Goal: Task Accomplishment & Management: Manage account settings

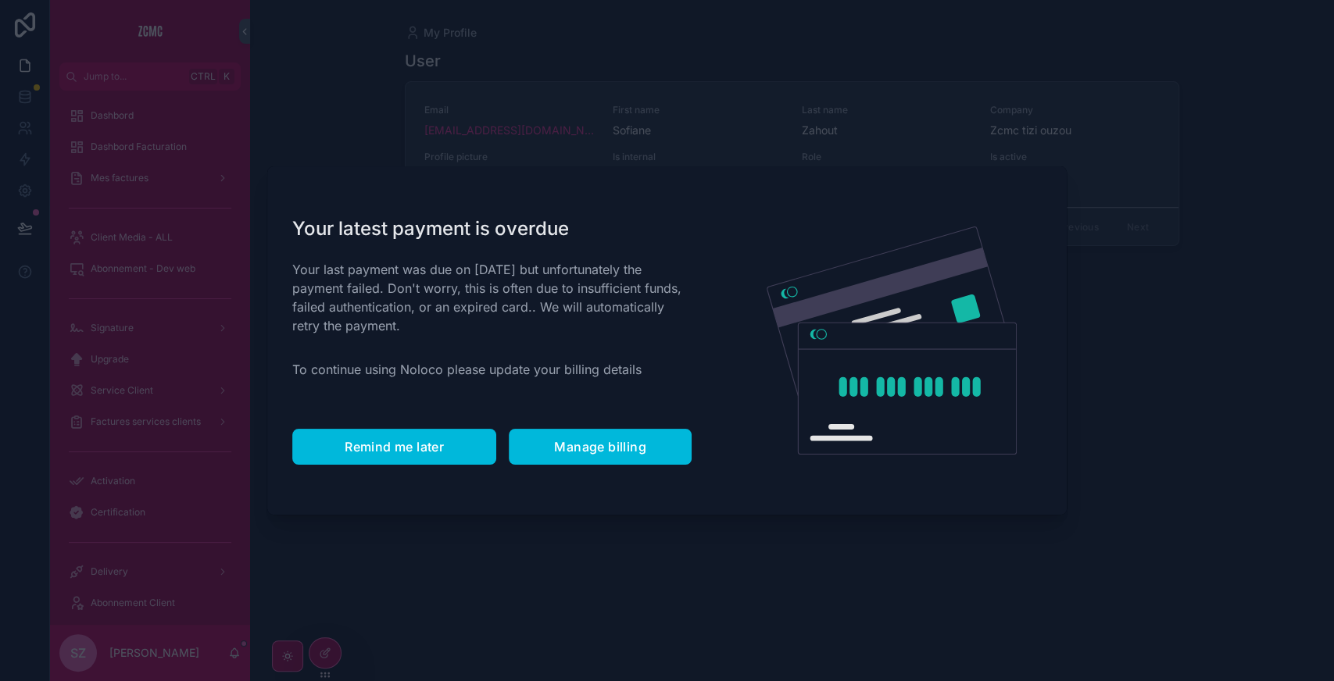
click at [377, 453] on span "Remind me later" at bounding box center [394, 447] width 99 height 16
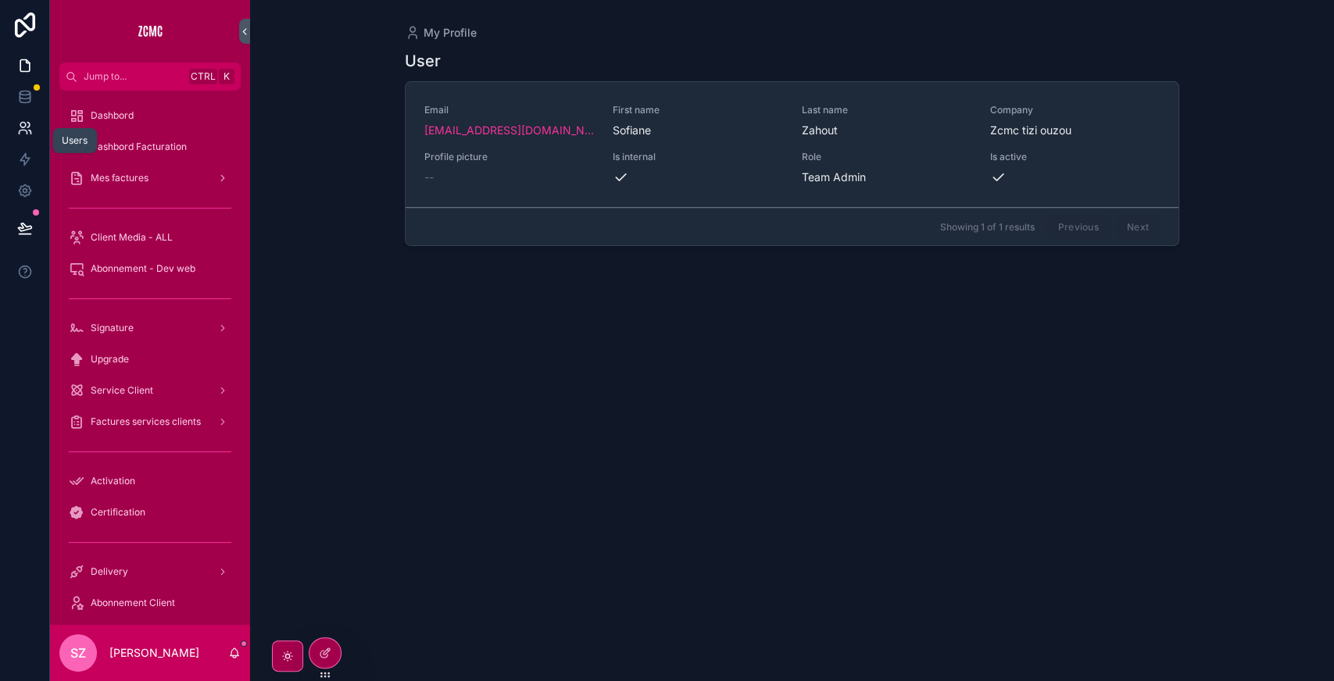
click at [28, 138] on link at bounding box center [24, 128] width 49 height 31
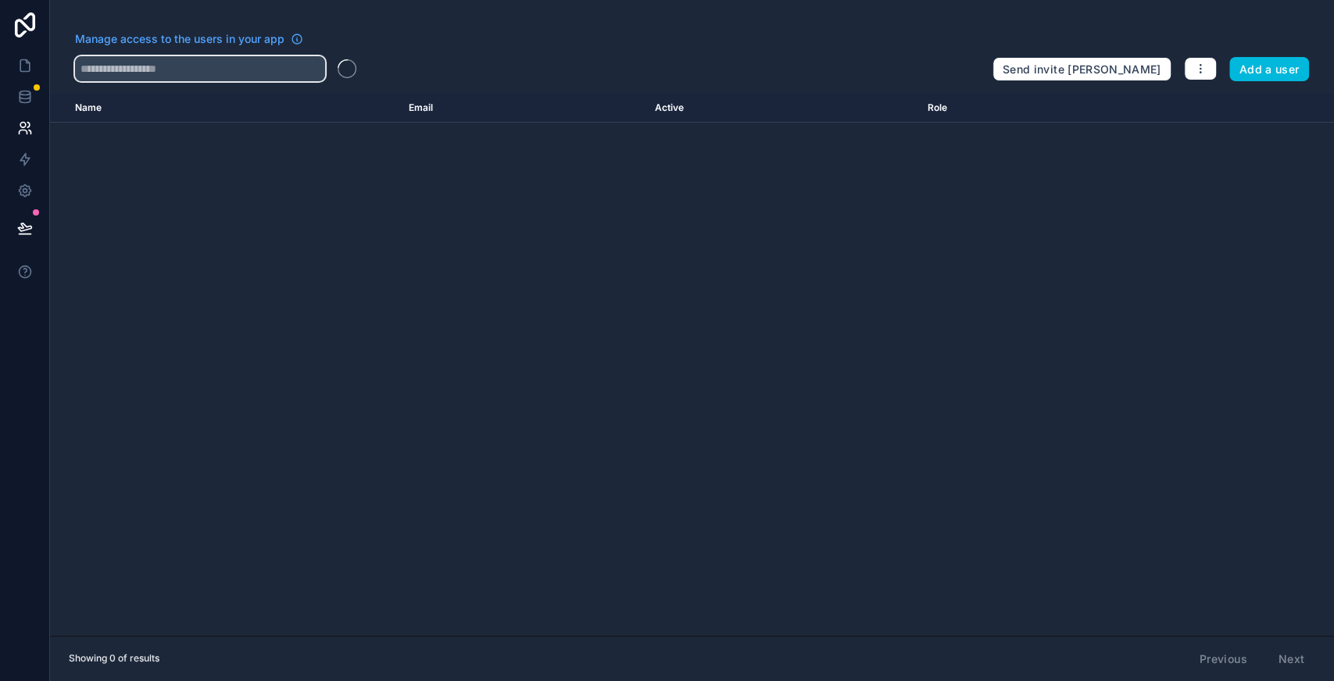
click at [188, 73] on input "text" at bounding box center [200, 68] width 250 height 25
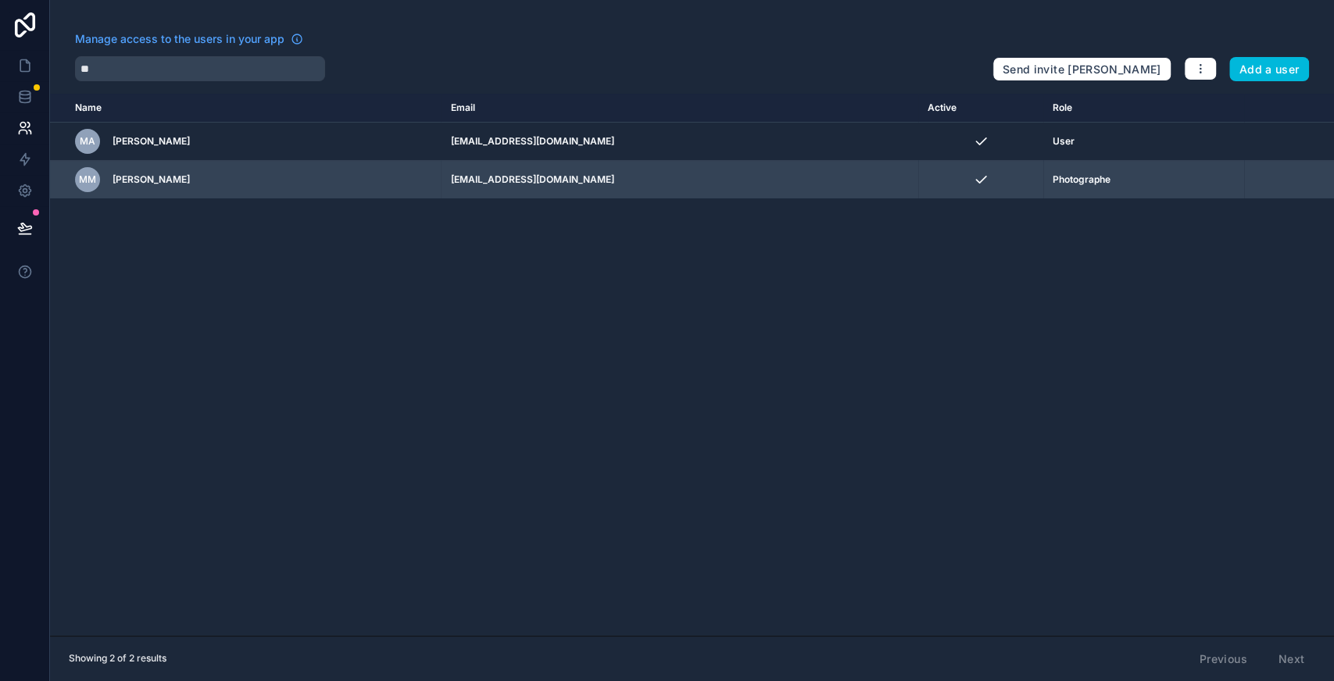
click at [0, 0] on icon "scrollable content" at bounding box center [0, 0] width 0 height 0
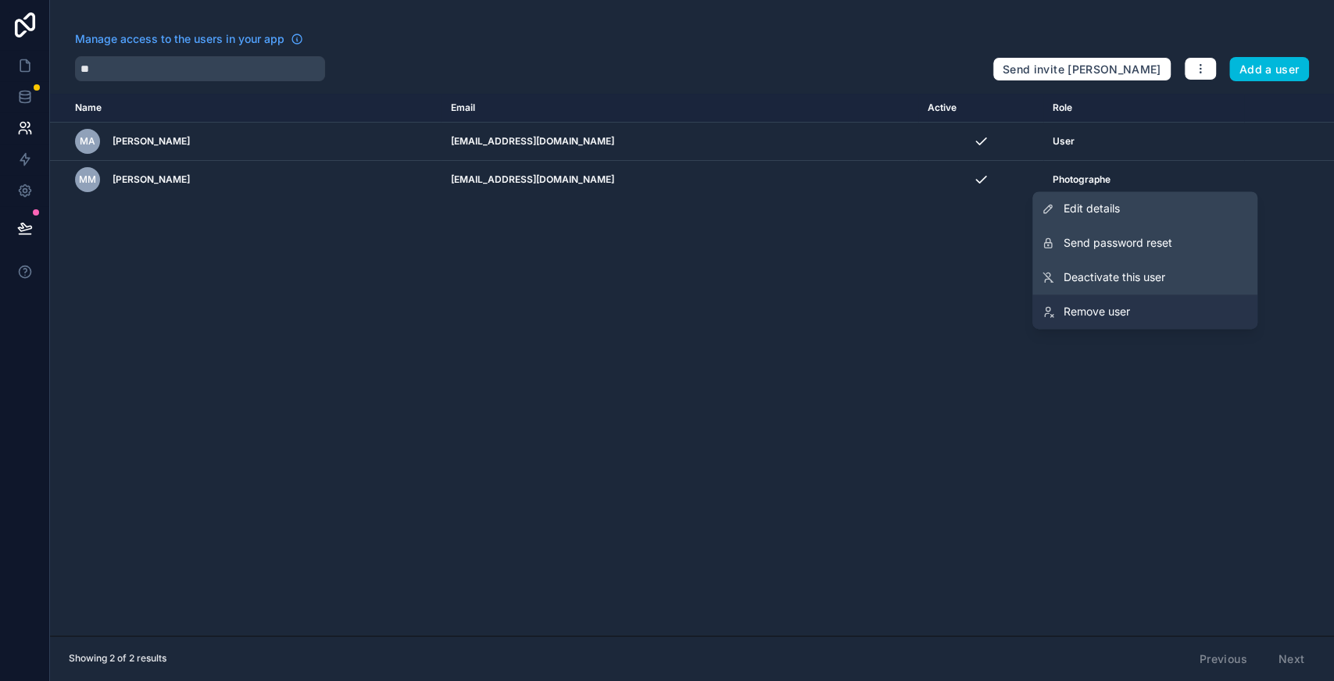
click at [1134, 307] on link "Remove user" at bounding box center [1144, 312] width 225 height 34
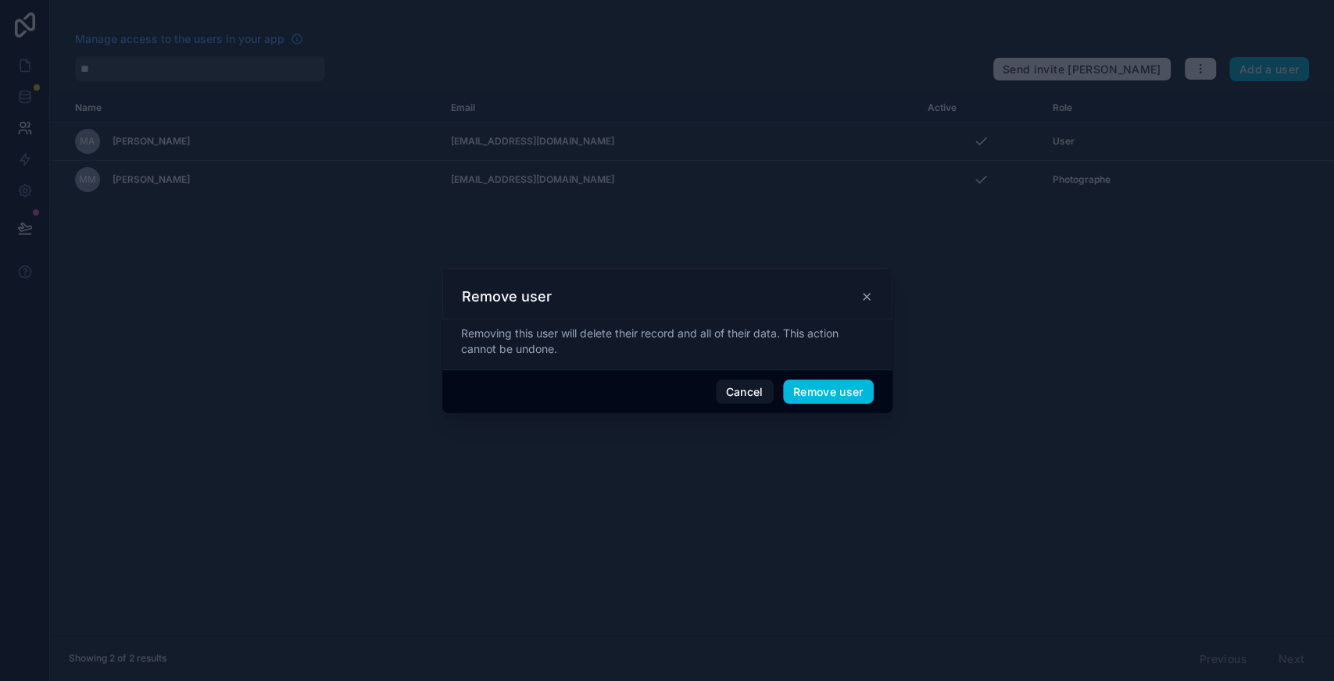
click at [830, 399] on button "Remove user" at bounding box center [828, 392] width 91 height 25
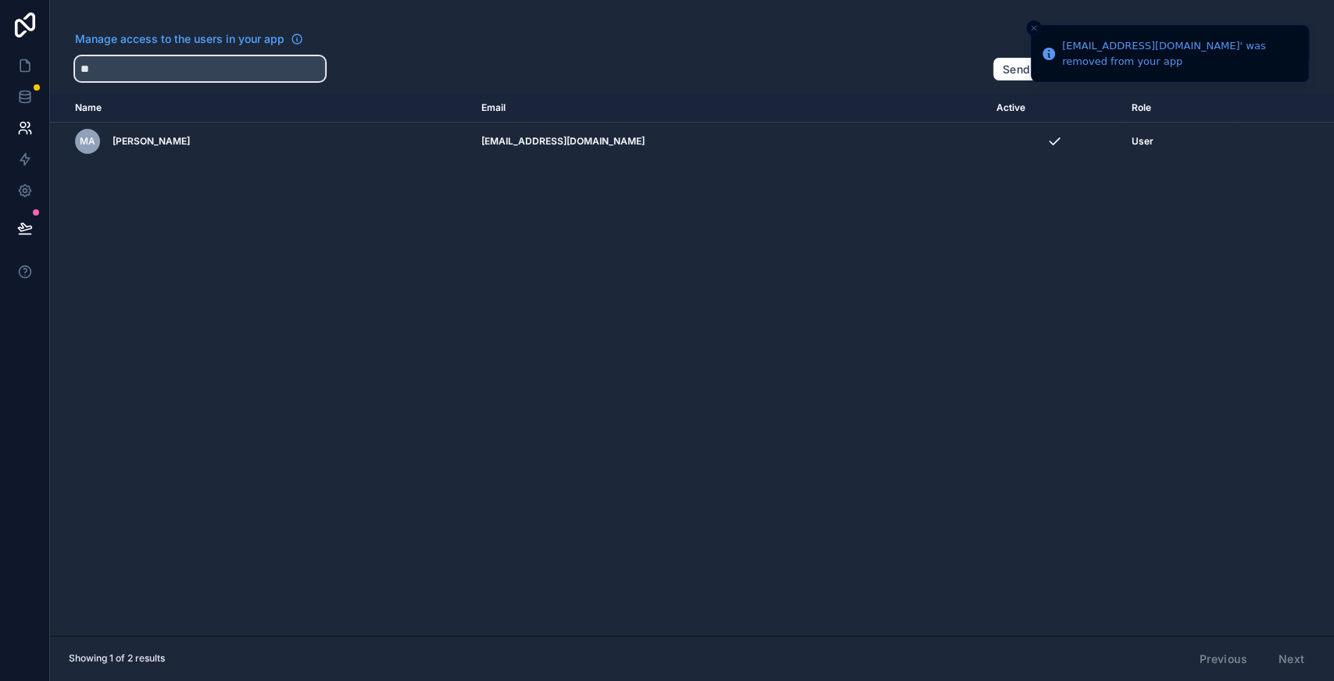
click at [107, 72] on input "**" at bounding box center [200, 68] width 250 height 25
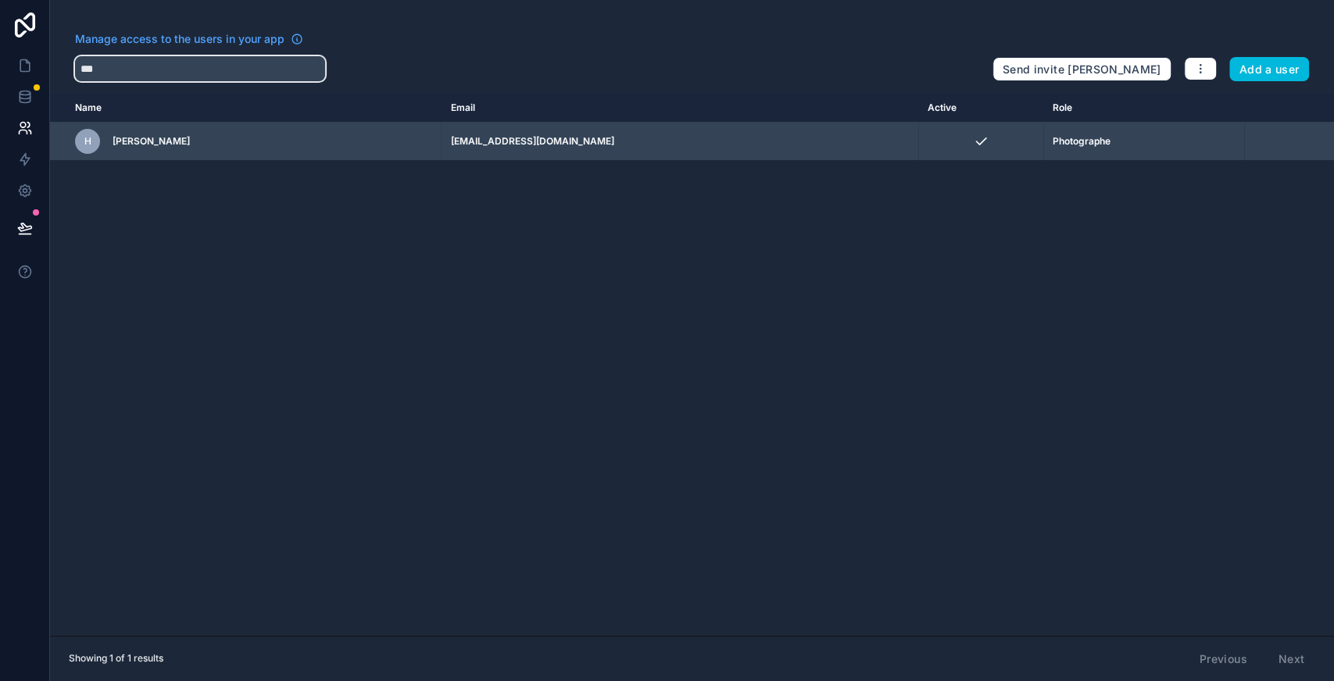
type input "***"
click at [0, 0] on icon "scrollable content" at bounding box center [0, 0] width 0 height 0
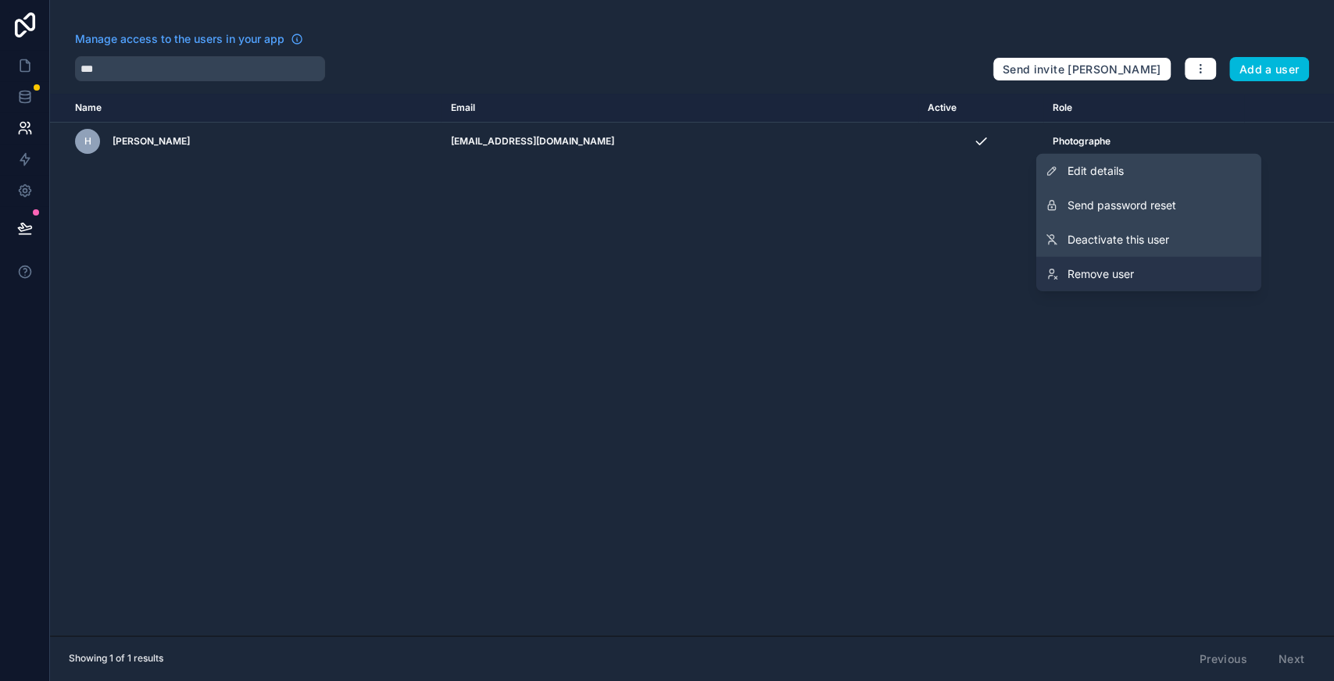
click at [1107, 277] on span "Remove user" at bounding box center [1101, 275] width 66 height 16
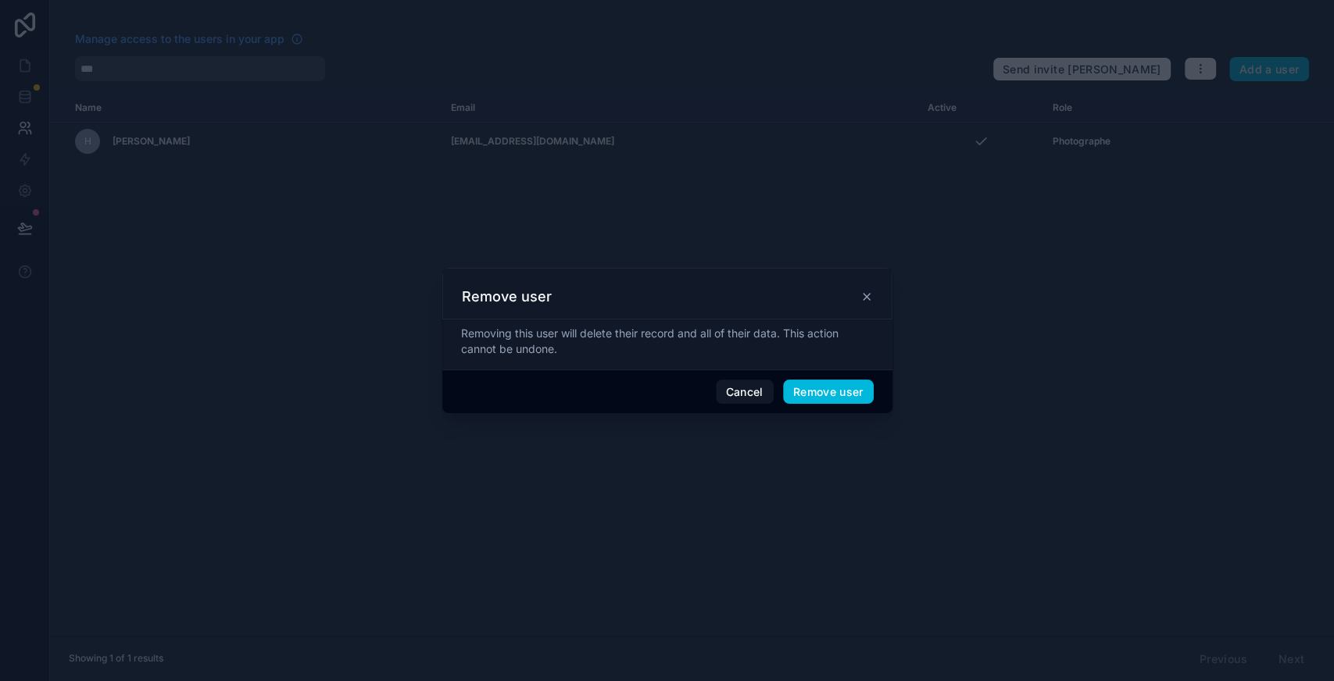
click at [816, 389] on button "Remove user" at bounding box center [828, 392] width 91 height 25
